Goal: Entertainment & Leisure: Consume media (video, audio)

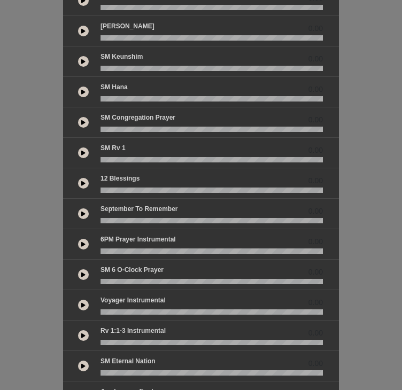
scroll to position [238, 0]
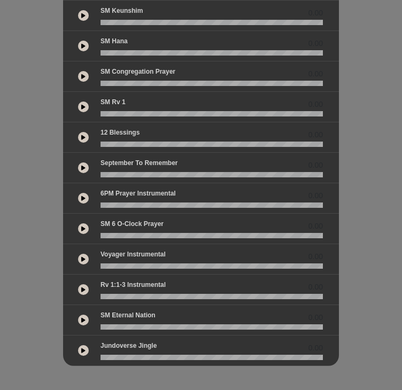
click at [83, 288] on icon at bounding box center [83, 289] width 4 height 5
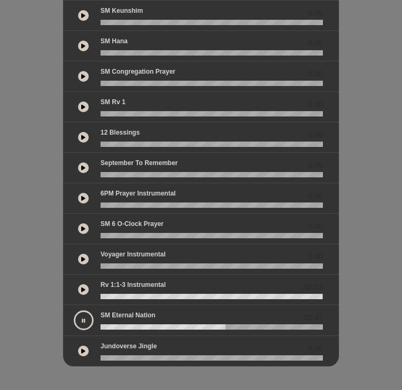
click at [81, 287] on button at bounding box center [83, 289] width 11 height 11
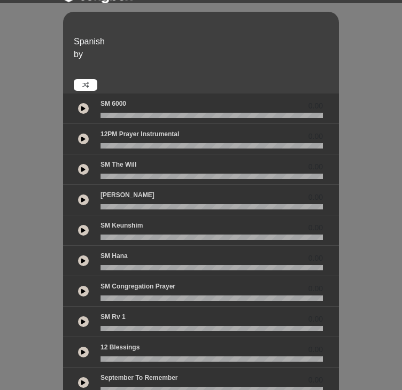
scroll to position [23, 0]
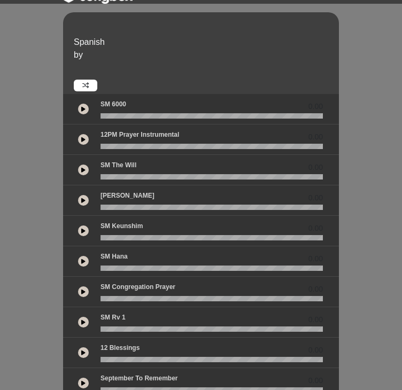
click at [83, 139] on icon at bounding box center [83, 139] width 4 height 5
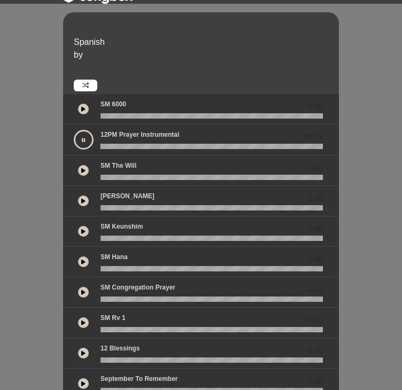
click at [83, 111] on icon at bounding box center [83, 108] width 4 height 5
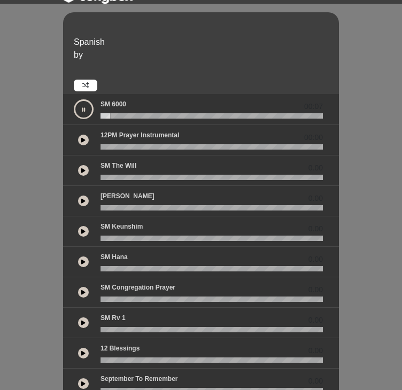
click at [85, 140] on button at bounding box center [83, 140] width 11 height 11
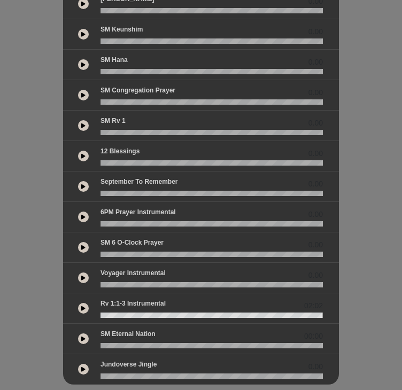
scroll to position [226, 0]
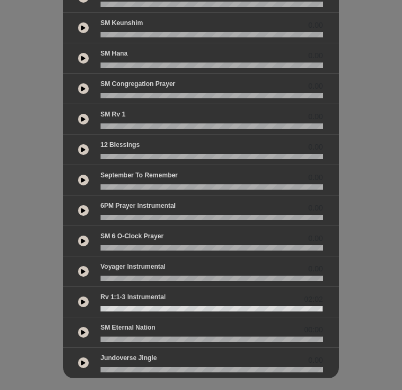
click at [85, 208] on button at bounding box center [83, 210] width 11 height 11
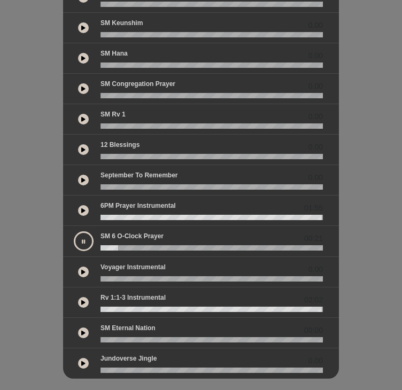
click at [83, 269] on icon at bounding box center [83, 271] width 4 height 5
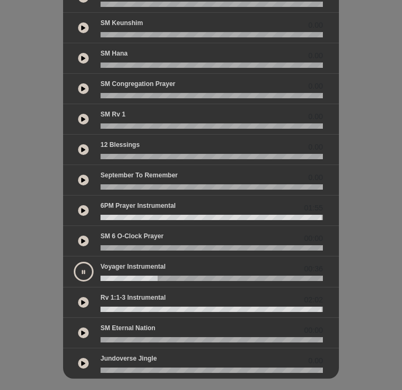
click at [82, 331] on icon at bounding box center [83, 332] width 4 height 5
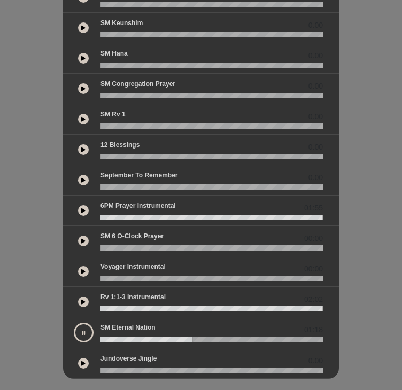
click at [84, 364] on button at bounding box center [83, 363] width 11 height 11
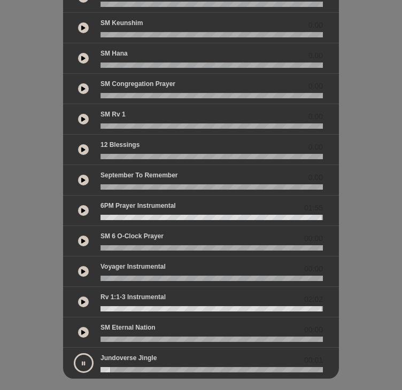
click at [85, 270] on icon at bounding box center [83, 271] width 4 height 5
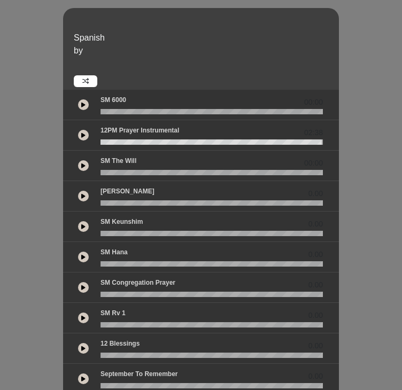
scroll to position [26, 0]
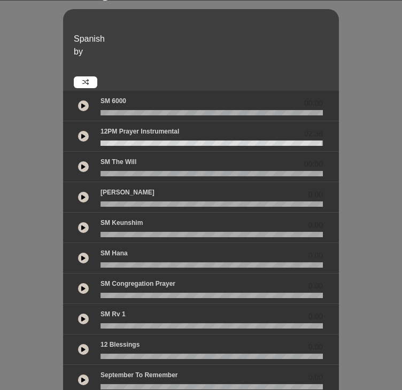
click at [80, 139] on button at bounding box center [83, 136] width 11 height 11
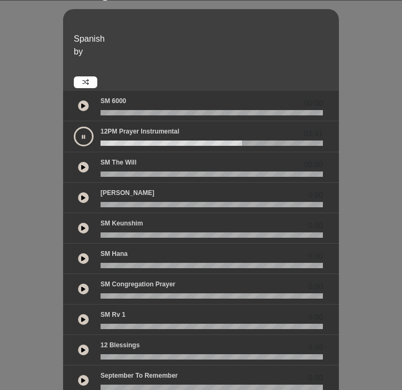
click at [100, 143] on wave at bounding box center [211, 142] width 222 height 5
click at [367, 65] on div "Spanish by 00:00 01:43 00:00" at bounding box center [201, 293] width 402 height 569
click at [83, 137] on icon at bounding box center [83, 136] width 3 height 5
